Goal: Task Accomplishment & Management: Use online tool/utility

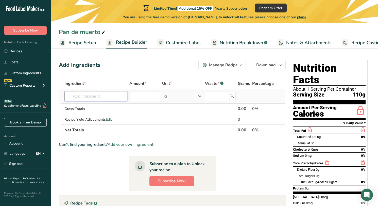
click at [103, 97] on input "text" at bounding box center [95, 96] width 63 height 10
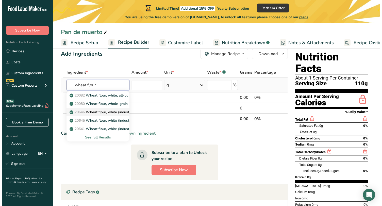
scroll to position [8, 0]
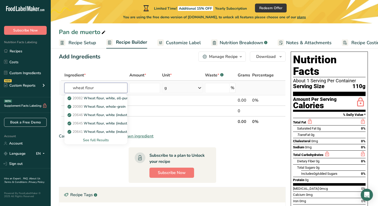
type input "wheat flour"
click at [93, 140] on div "See full Results" at bounding box center [95, 139] width 55 height 5
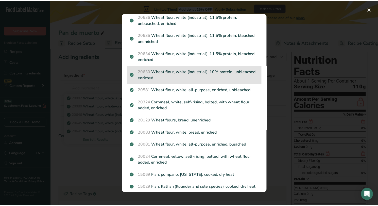
scroll to position [274, 0]
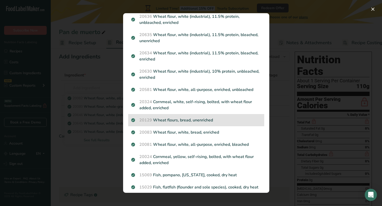
click at [204, 124] on div "20129 Wheat flours, bread, unenriched" at bounding box center [196, 120] width 136 height 12
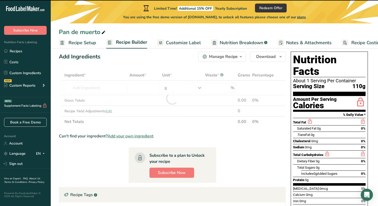
type input "0"
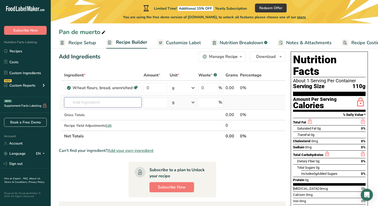
click at [77, 104] on input "text" at bounding box center [102, 102] width 77 height 10
type input "w"
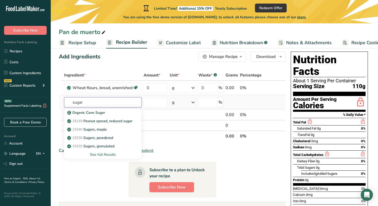
type input "sugar"
click at [102, 153] on div "See full Results" at bounding box center [102, 154] width 69 height 5
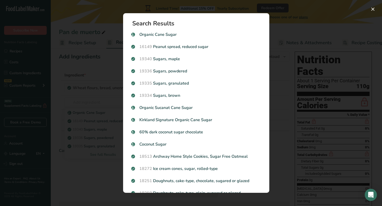
click at [100, 82] on div "Search results modal" at bounding box center [191, 103] width 382 height 206
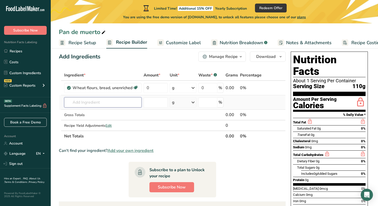
click at [119, 102] on input "text" at bounding box center [102, 102] width 77 height 10
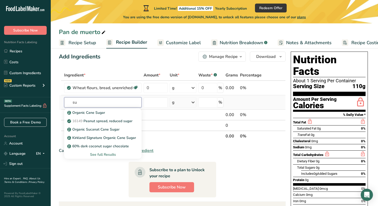
type input "s"
type input "cane sugar"
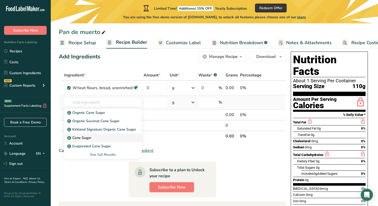
click at [92, 138] on div "Cane Sugar" at bounding box center [98, 137] width 61 height 5
type input "Cane Sugar"
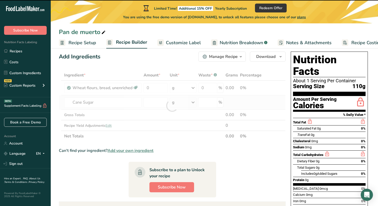
type input "0"
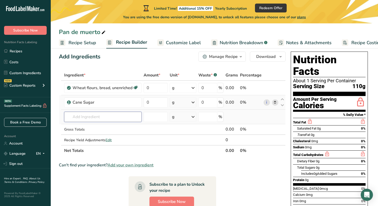
click at [101, 116] on input "text" at bounding box center [102, 117] width 77 height 10
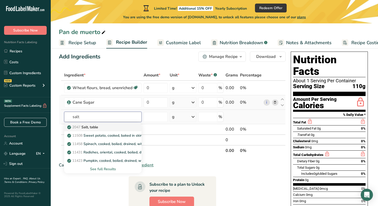
type input "salt"
click at [95, 127] on p "2047 Salt, table" at bounding box center [83, 126] width 30 height 5
type input "Salt, table"
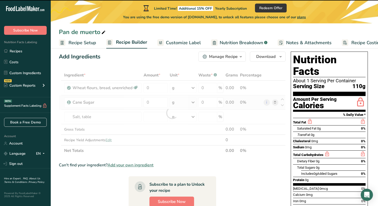
type input "0"
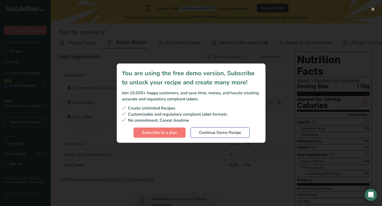
click at [199, 135] on span "Continue Demo Recipe" at bounding box center [220, 132] width 42 height 6
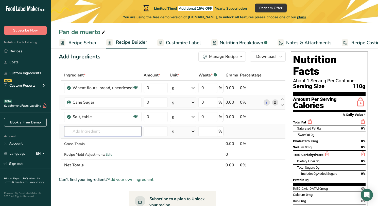
click at [110, 130] on input "text" at bounding box center [102, 131] width 77 height 10
type input "g"
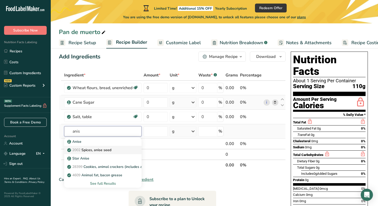
type input "anis"
click at [112, 148] on div "2002 Spices, anise seed" at bounding box center [98, 149] width 61 height 5
type input "Spices, anise seed"
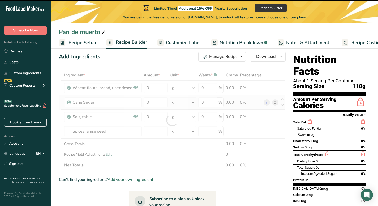
type input "0"
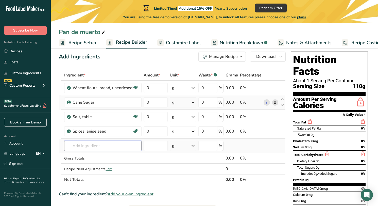
click at [78, 146] on input "text" at bounding box center [102, 146] width 77 height 10
type input "f"
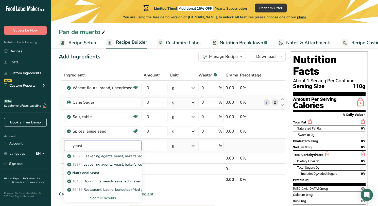
type input "yeast"
click at [100, 197] on div "See full Results" at bounding box center [102, 197] width 69 height 5
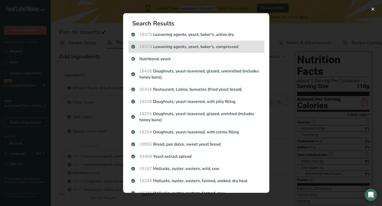
click at [198, 48] on p "18374 Leavening agents, yeast, [PERSON_NAME], compressed" at bounding box center [196, 47] width 130 height 6
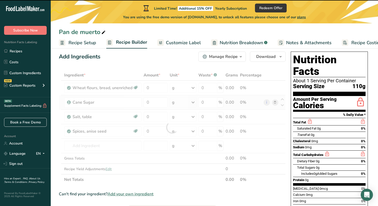
type input "0"
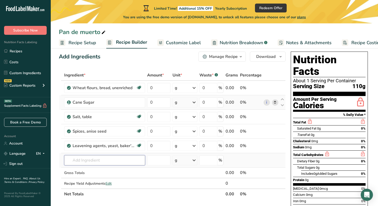
click at [92, 159] on input "text" at bounding box center [104, 160] width 81 height 10
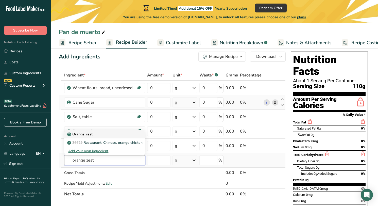
type input "orange zest"
click at [93, 136] on div "Orange Zest" at bounding box center [100, 133] width 65 height 5
type input "Orange Zest"
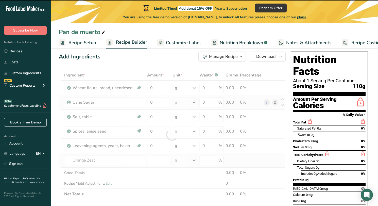
type input "0"
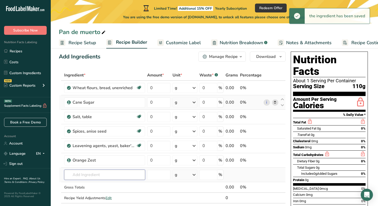
click at [109, 173] on input "text" at bounding box center [104, 174] width 81 height 10
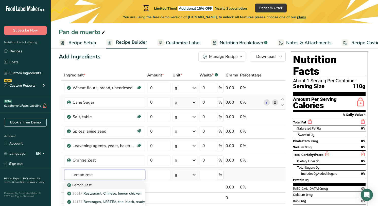
type input "lemon zest"
click at [103, 186] on div "Lemon Zest" at bounding box center [100, 184] width 65 height 5
type input "Lemon Zest"
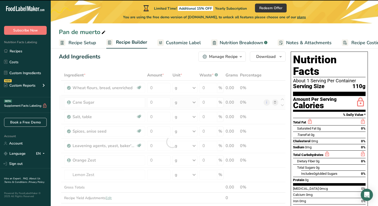
type input "0"
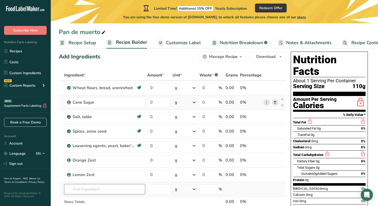
click at [84, 189] on input "text" at bounding box center [104, 189] width 81 height 10
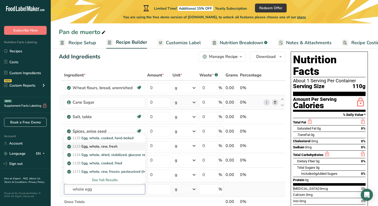
type input "whole egg"
click at [101, 147] on p "1123 Egg, whole, raw, fresh" at bounding box center [92, 146] width 49 height 5
type input "Egg, whole, raw, fresh"
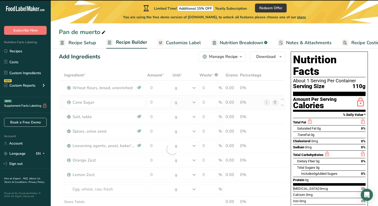
type input "0"
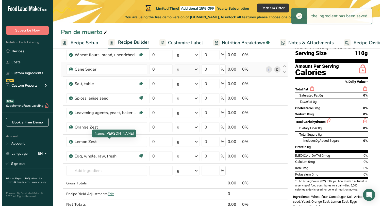
scroll to position [46, 0]
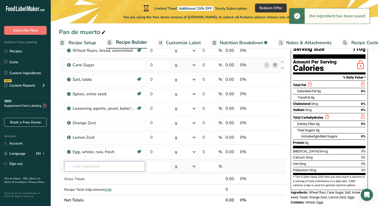
click at [98, 169] on input "text" at bounding box center [104, 166] width 81 height 10
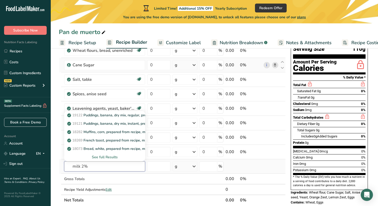
type input "milk 2%"
click at [106, 155] on div "See full Results" at bounding box center [104, 156] width 73 height 5
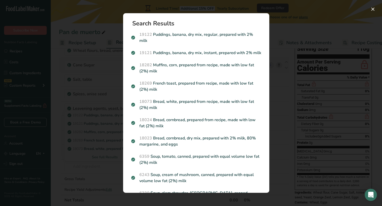
click at [83, 153] on div "Search results modal" at bounding box center [191, 103] width 382 height 206
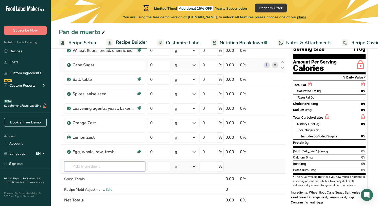
click at [103, 165] on input "text" at bounding box center [104, 166] width 81 height 10
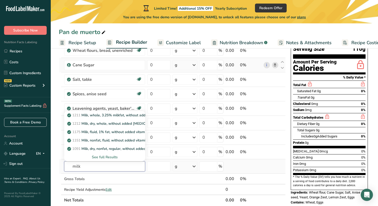
type input "milk"
click at [109, 158] on div "See full Results" at bounding box center [104, 156] width 73 height 5
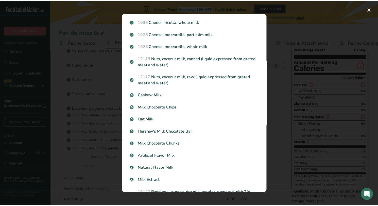
scroll to position [0, 0]
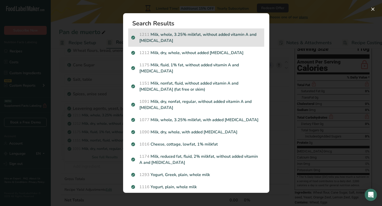
click at [177, 39] on p "1211 Milk, whole, 3.25% milkfat, without added vitamin A and [MEDICAL_DATA]" at bounding box center [196, 37] width 130 height 12
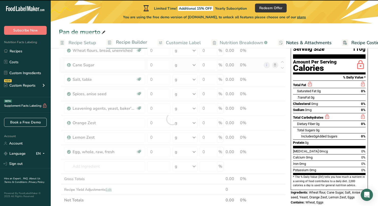
type input "0"
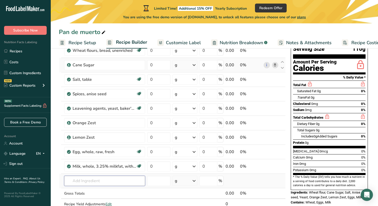
click at [101, 180] on input "text" at bounding box center [104, 181] width 81 height 10
type input "orange blo"
click at [100, 164] on div "Orange Blossom" at bounding box center [100, 162] width 65 height 5
type input "Orange Blossom"
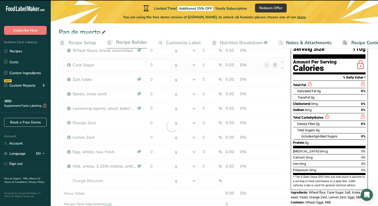
type input "0"
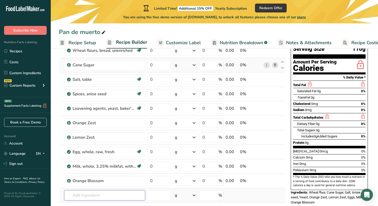
click at [100, 193] on input "text" at bounding box center [104, 195] width 81 height 10
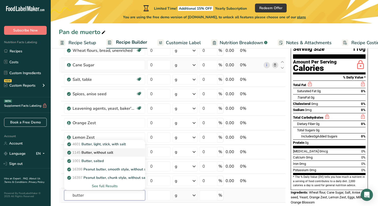
type input "butter"
click at [104, 153] on p "1145 Butter, without salt" at bounding box center [90, 152] width 45 height 5
type input "Butter, without salt"
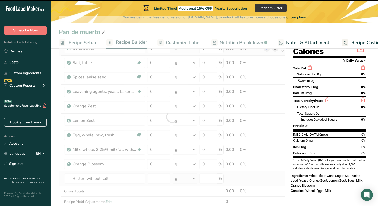
type input "0"
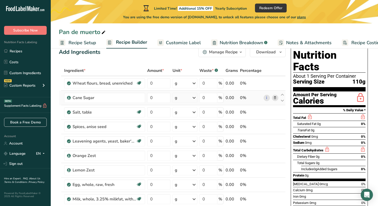
scroll to position [12, 0]
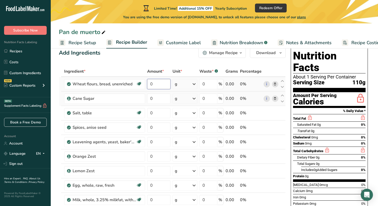
click at [163, 85] on input "0" at bounding box center [158, 84] width 23 height 10
type input "790"
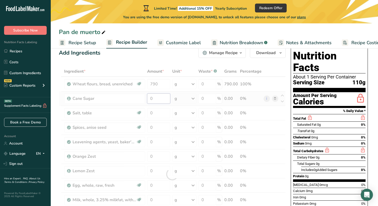
click at [159, 101] on div "Ingredient * Amount * Unit * Waste * .a-a{fill:#347362;}.b-a{fill:#fff;} Grams …" at bounding box center [172, 174] width 227 height 216
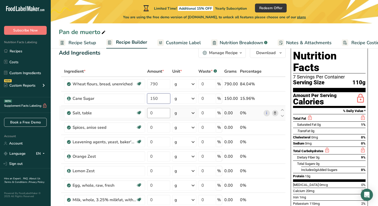
type input "150"
click at [152, 114] on div "Ingredient * Amount * Unit * Waste * .a-a{fill:#347362;}.b-a{fill:#fff;} Grams …" at bounding box center [172, 174] width 227 height 216
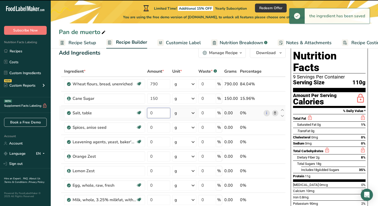
type input "2"
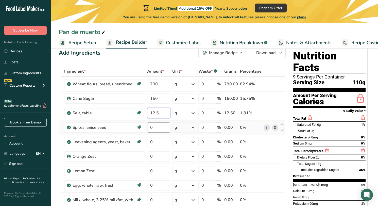
type input "12.5"
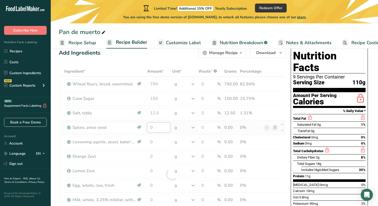
click at [153, 130] on div "Ingredient * Amount * Unit * Waste * .a-a{fill:#347362;}.b-a{fill:#fff;} Grams …" at bounding box center [172, 174] width 227 height 216
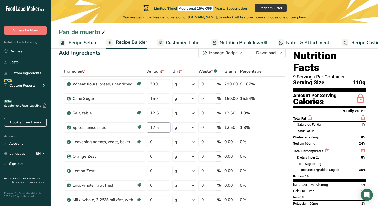
type input "12.5"
click at [157, 143] on div "Ingredient * Amount * Unit * Waste * .a-a{fill:#347362;}.b-a{fill:#fff;} Grams …" at bounding box center [172, 174] width 227 height 216
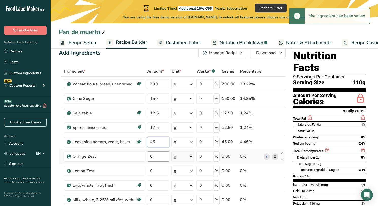
type input "45"
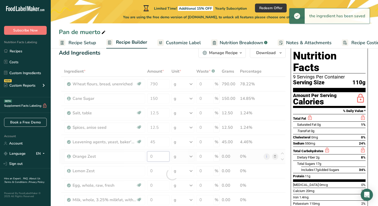
click at [156, 159] on div "Ingredient * Amount * Unit * Waste * .a-a{fill:#347362;}.b-a{fill:#fff;} Grams …" at bounding box center [172, 174] width 227 height 216
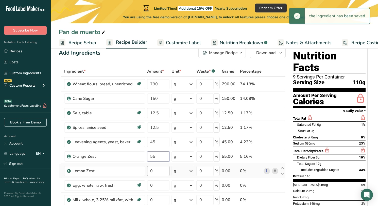
type input "55"
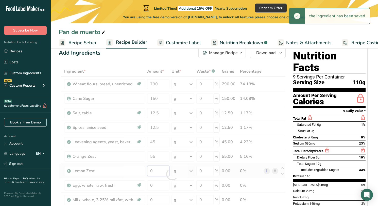
click at [154, 171] on div "Ingredient * Amount * Unit * Waste * .a-a{fill:#347362;}.b-a{fill:#fff;} Grams …" at bounding box center [172, 174] width 227 height 216
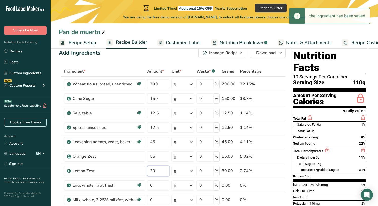
type input "30"
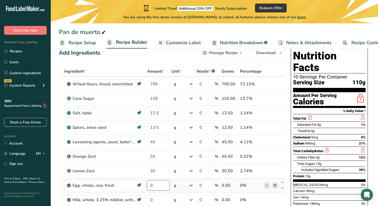
click at [155, 182] on div "Ingredient * Amount * Unit * Waste * .a-a{fill:#347362;}.b-a{fill:#fff;} Grams …" at bounding box center [172, 174] width 227 height 216
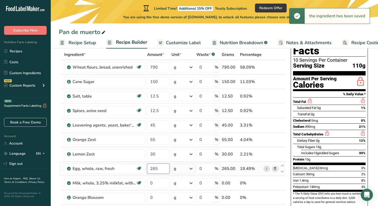
scroll to position [49, 0]
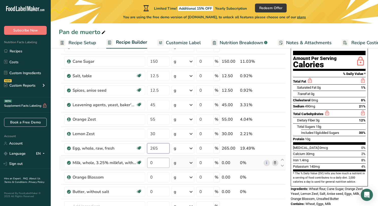
type input "265"
click at [154, 162] on div "Ingredient * Amount * Unit * Waste * .a-a{fill:#347362;}.b-a{fill:#fff;} Grams …" at bounding box center [172, 137] width 227 height 216
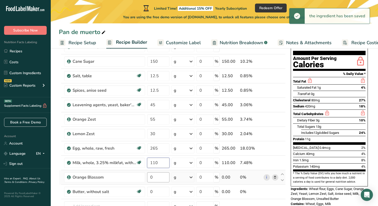
type input "110"
click at [159, 178] on div "Ingredient * Amount * Unit * Waste * .a-a{fill:#347362;}.b-a{fill:#fff;} Grams …" at bounding box center [172, 137] width 227 height 216
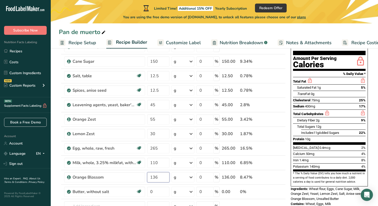
type input "136"
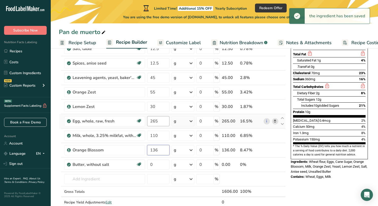
scroll to position [77, 0]
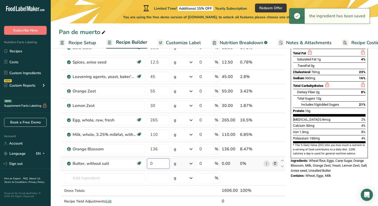
click at [166, 166] on div "Ingredient * Amount * Unit * Waste * .a-a{fill:#347362;}.b-a{fill:#fff;} Grams …" at bounding box center [172, 109] width 227 height 216
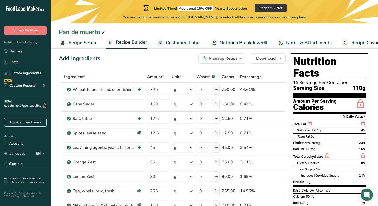
scroll to position [0, 0]
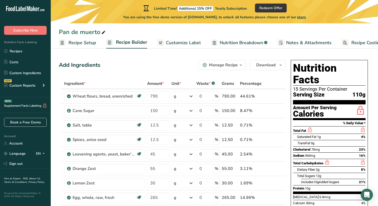
type input "165"
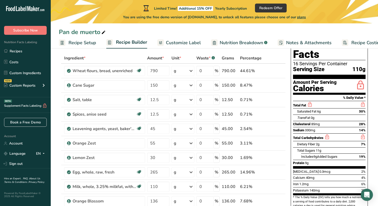
scroll to position [27, 0]
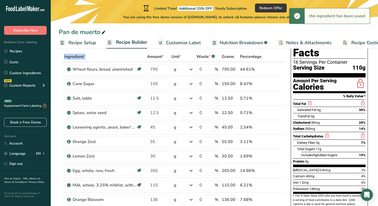
drag, startPoint x: 62, startPoint y: 67, endPoint x: 133, endPoint y: 59, distance: 72.0
click at [133, 59] on table "Ingredient * Amount * Unit * Waste * .a-a{fill:#347362;}.b-a{fill:#fff;} Grams …" at bounding box center [172, 159] width 227 height 216
click at [133, 59] on div "Ingredient *" at bounding box center [104, 57] width 81 height 6
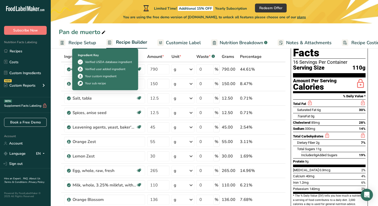
drag, startPoint x: 56, startPoint y: 67, endPoint x: 54, endPoint y: 70, distance: 3.8
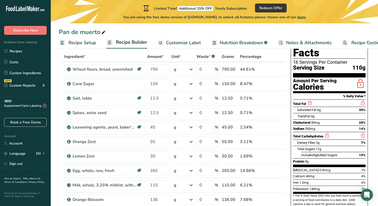
click at [63, 82] on td "Cane Sugar" at bounding box center [104, 84] width 83 height 14
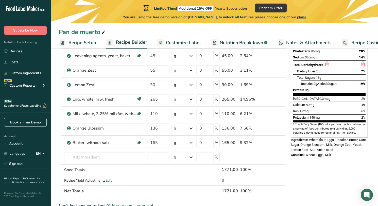
scroll to position [100, 0]
